Goal: Find contact information: Find contact information

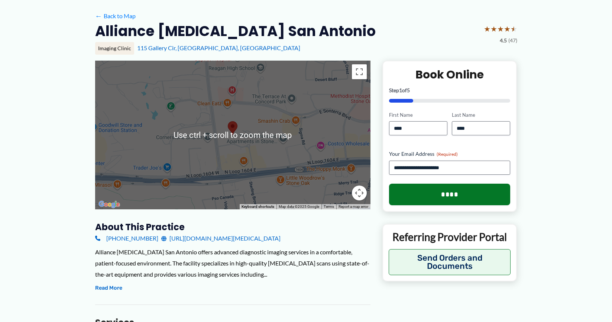
scroll to position [111, 0]
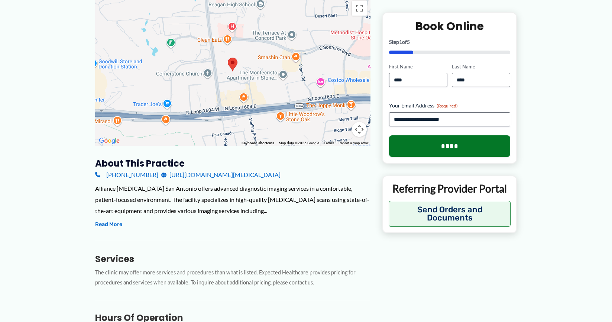
click at [195, 176] on link "[URL][DOMAIN_NAME][MEDICAL_DATA]" at bounding box center [220, 174] width 119 height 11
click at [115, 227] on button "Read More" at bounding box center [108, 224] width 27 height 9
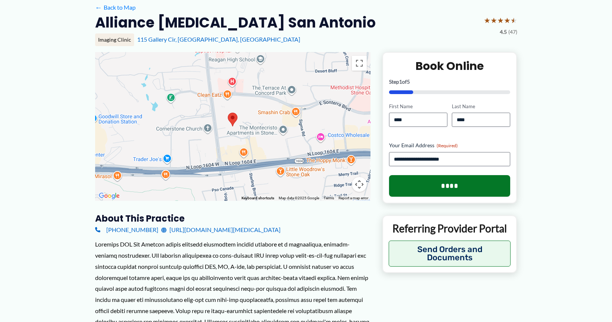
scroll to position [43, 0]
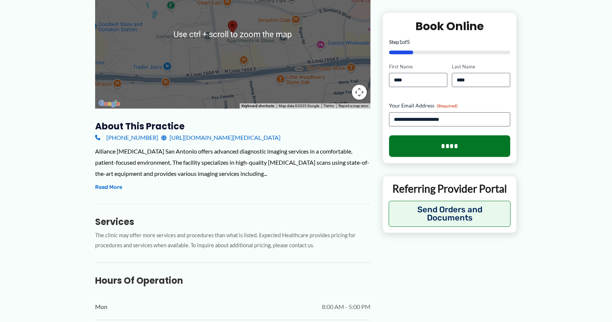
scroll to position [260, 0]
